Goal: Find contact information: Find contact information

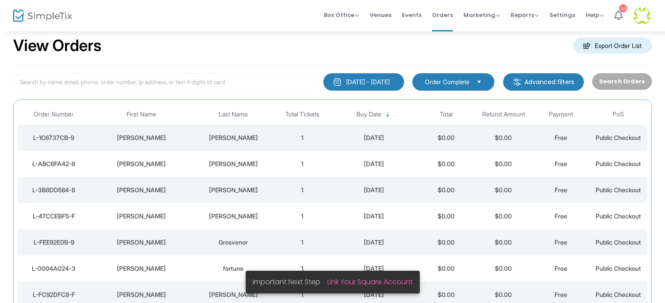
click at [232, 162] on div "[PERSON_NAME]" at bounding box center [234, 164] width 76 height 9
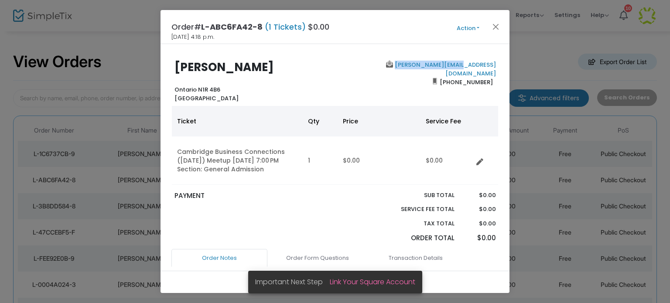
drag, startPoint x: 488, startPoint y: 64, endPoint x: 430, endPoint y: 62, distance: 58.5
click at [430, 62] on div "[PERSON_NAME] Ontario N1R 4B6 Canada [PERSON_NAME][EMAIL_ADDRESS][DOMAIN_NAME] …" at bounding box center [335, 82] width 336 height 42
copy link "[PERSON_NAME][EMAIL_ADDRESS][DOMAIN_NAME]"
click at [496, 25] on button "Close" at bounding box center [496, 26] width 11 height 11
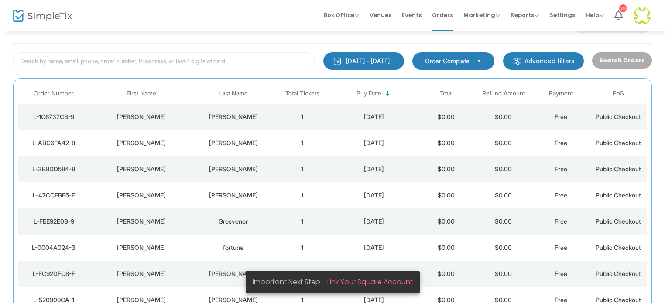
scroll to position [46, 0]
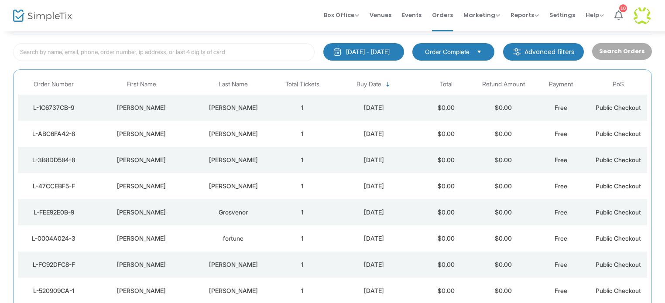
click at [239, 108] on div "[PERSON_NAME]" at bounding box center [234, 107] width 76 height 9
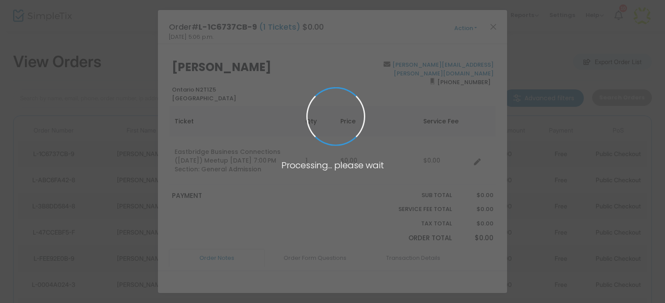
scroll to position [0, 0]
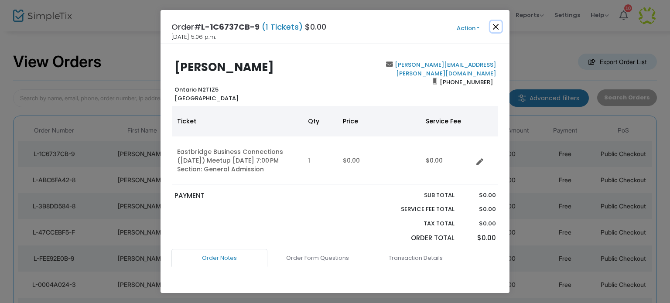
click at [498, 26] on button "Close" at bounding box center [496, 26] width 11 height 11
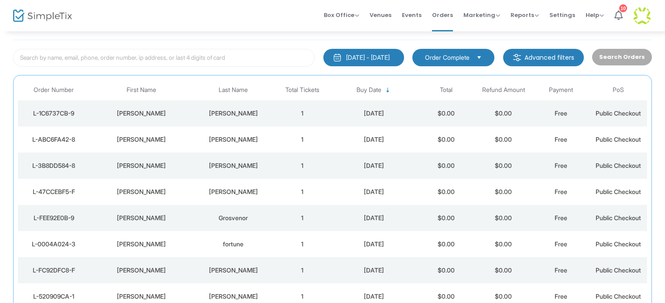
scroll to position [46, 0]
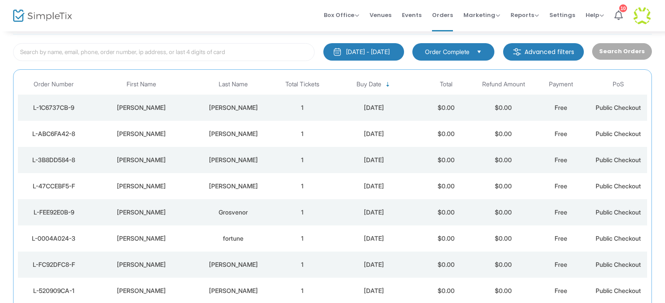
click at [31, 12] on img at bounding box center [42, 16] width 59 height 13
